Goal: Transaction & Acquisition: Book appointment/travel/reservation

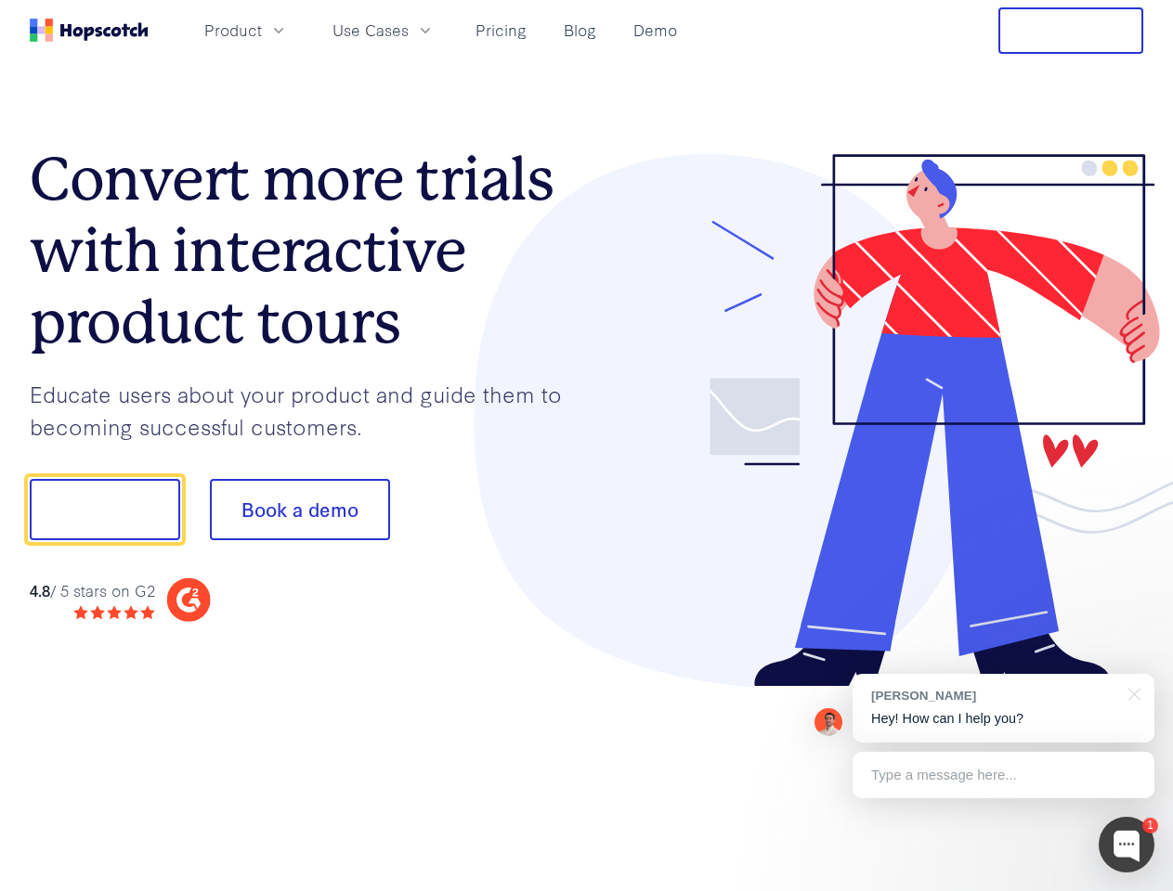
click at [587, 446] on div at bounding box center [865, 421] width 557 height 534
click at [262, 30] on span "Product" at bounding box center [233, 30] width 58 height 23
click at [408, 30] on span "Use Cases" at bounding box center [370, 30] width 76 height 23
click at [1070, 31] on button "Free Trial" at bounding box center [1070, 30] width 145 height 46
click at [104, 510] on button "Show me!" at bounding box center [105, 509] width 150 height 61
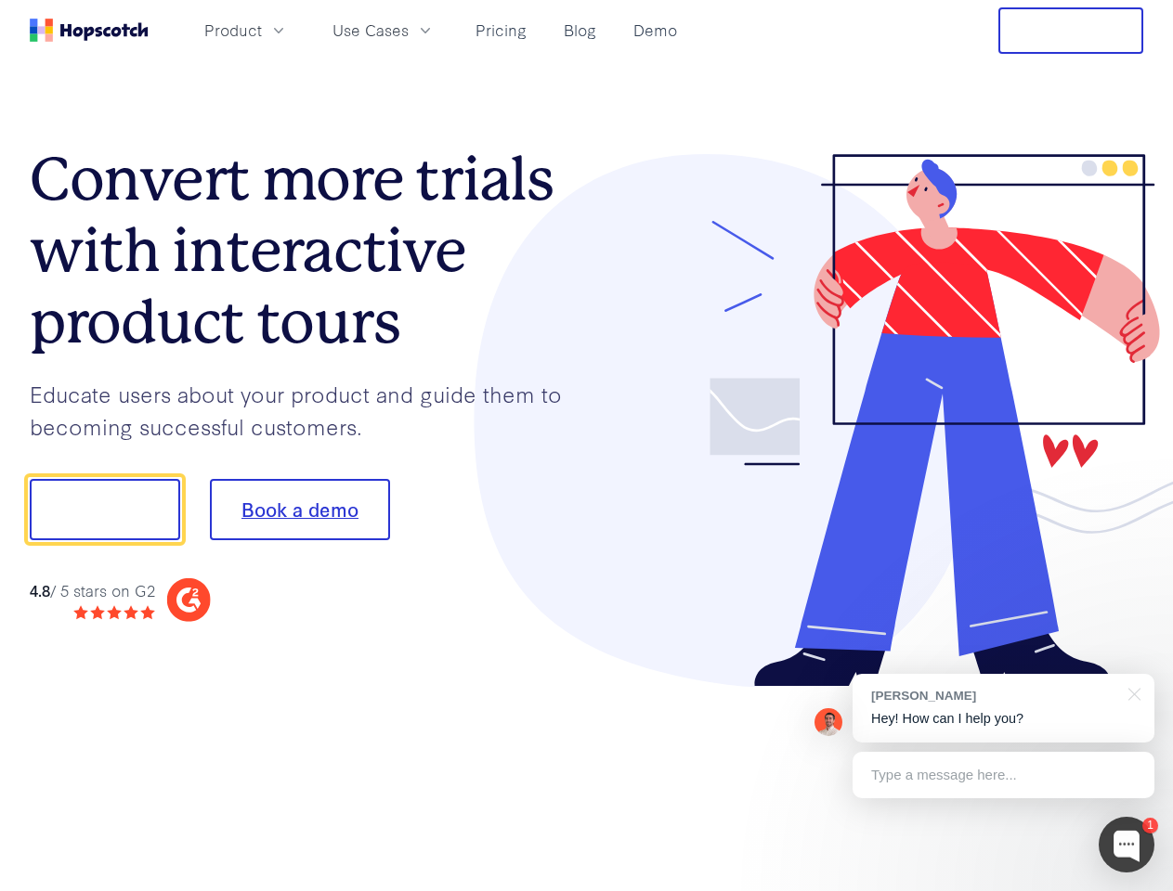
click at [299, 510] on button "Book a demo" at bounding box center [300, 509] width 180 height 61
click at [1126, 845] on div at bounding box center [1126, 845] width 56 height 56
click at [1003, 708] on div "[PERSON_NAME] Hey! How can I help you?" at bounding box center [1003, 708] width 302 height 69
click at [1131, 693] on div at bounding box center [980, 632] width 348 height 370
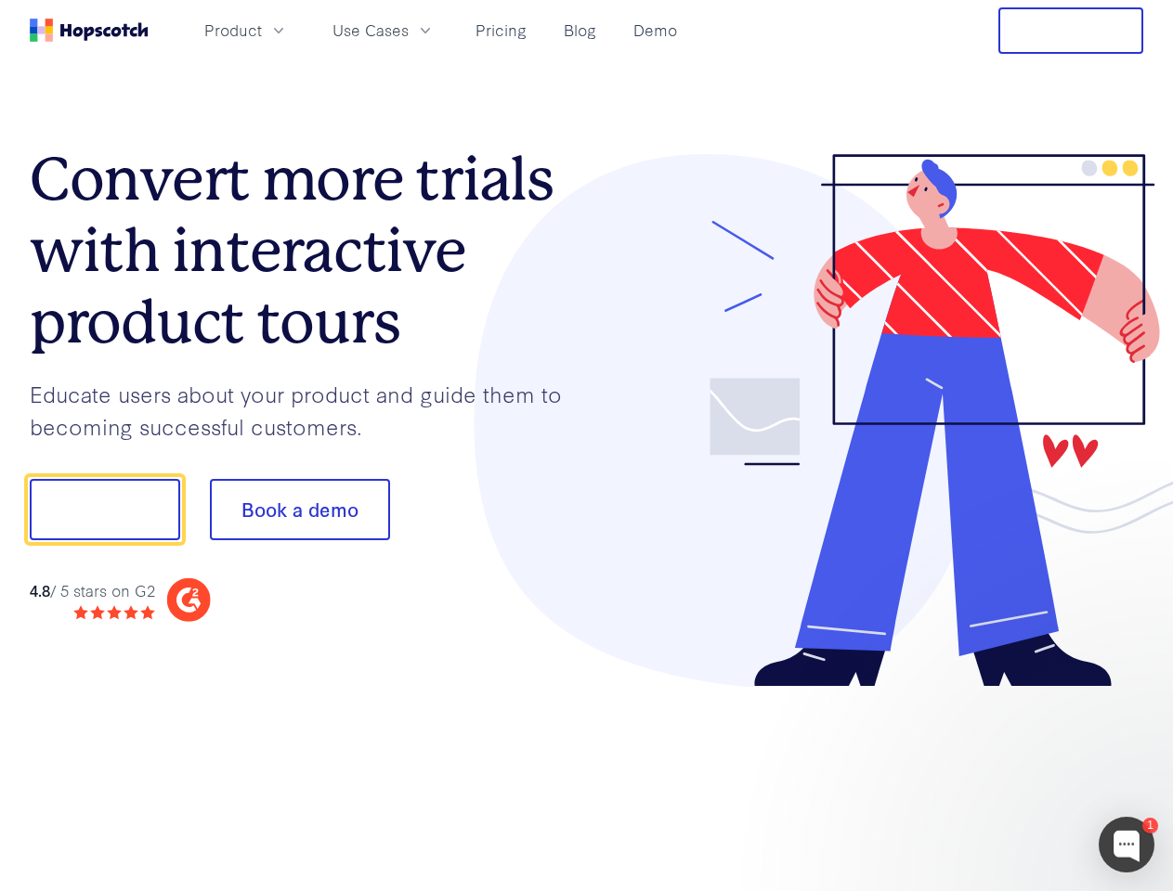
click at [1003, 775] on div at bounding box center [980, 632] width 348 height 370
